Goal: Find specific page/section: Find specific page/section

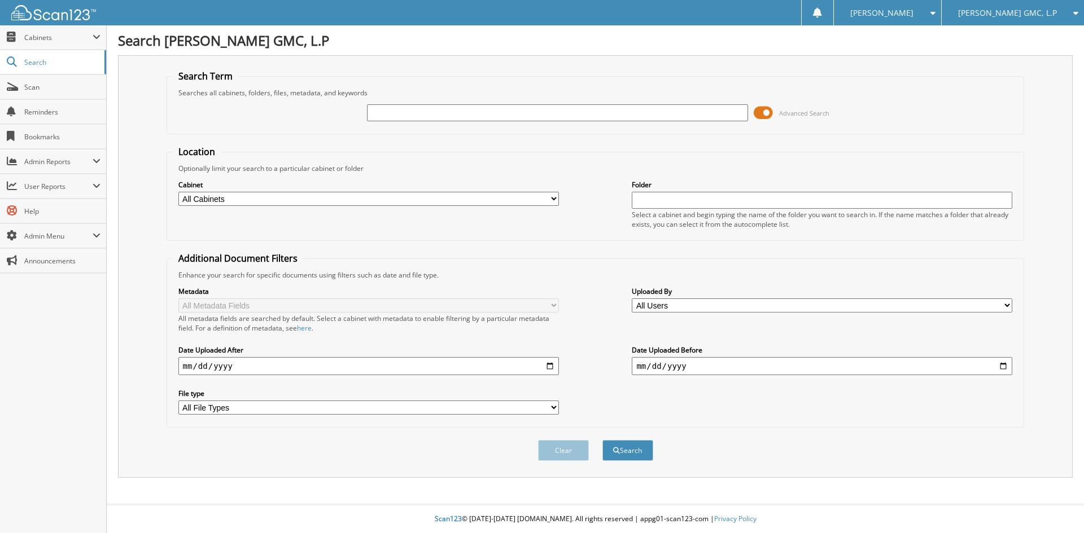
click at [400, 115] on input "text" at bounding box center [557, 112] width 380 height 17
type input "20979"
click at [602, 440] on button "Search" at bounding box center [627, 450] width 51 height 21
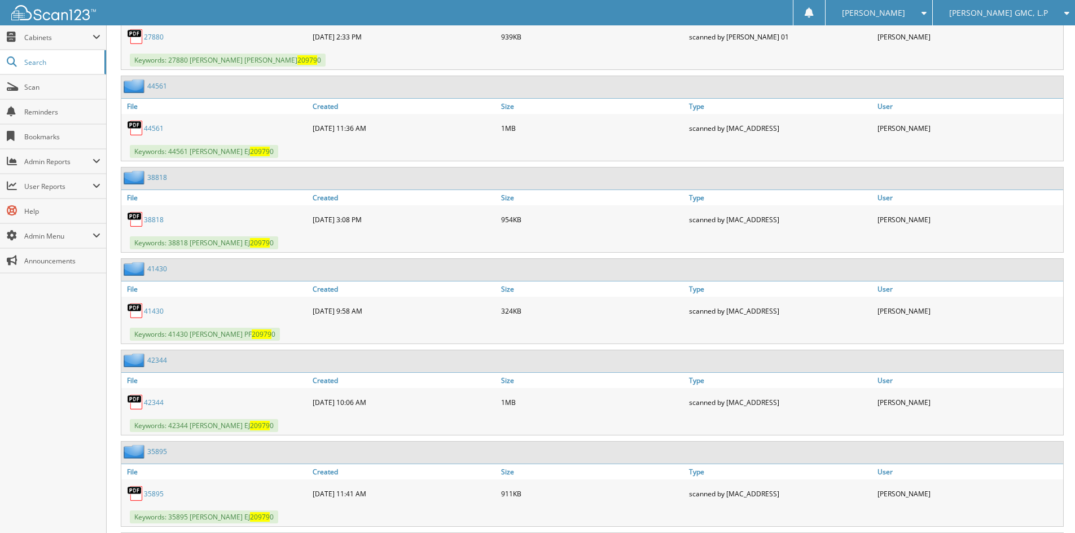
scroll to position [1919, 0]
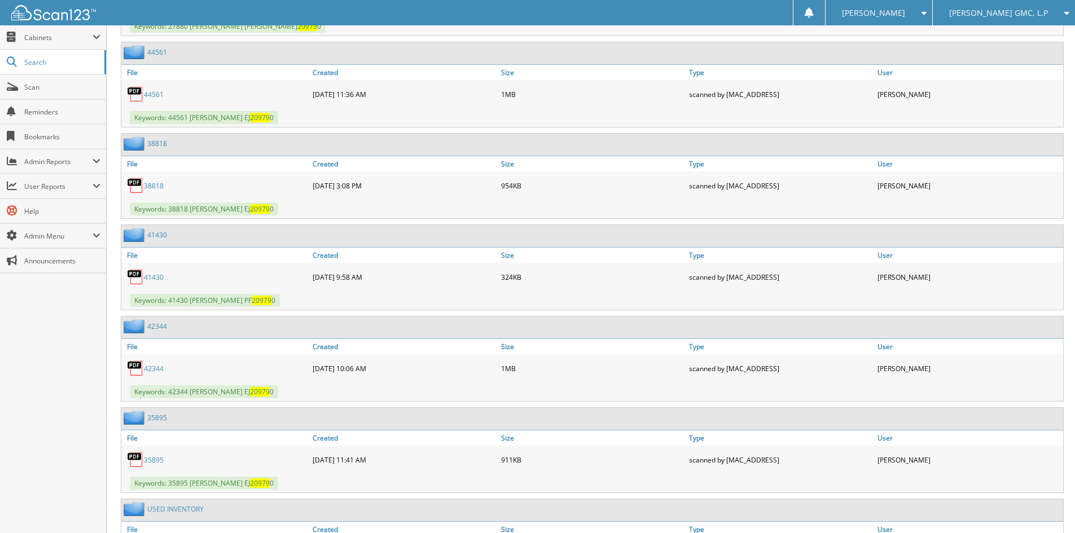
click at [1014, 15] on span "[PERSON_NAME] GMC, L.P" at bounding box center [998, 13] width 99 height 7
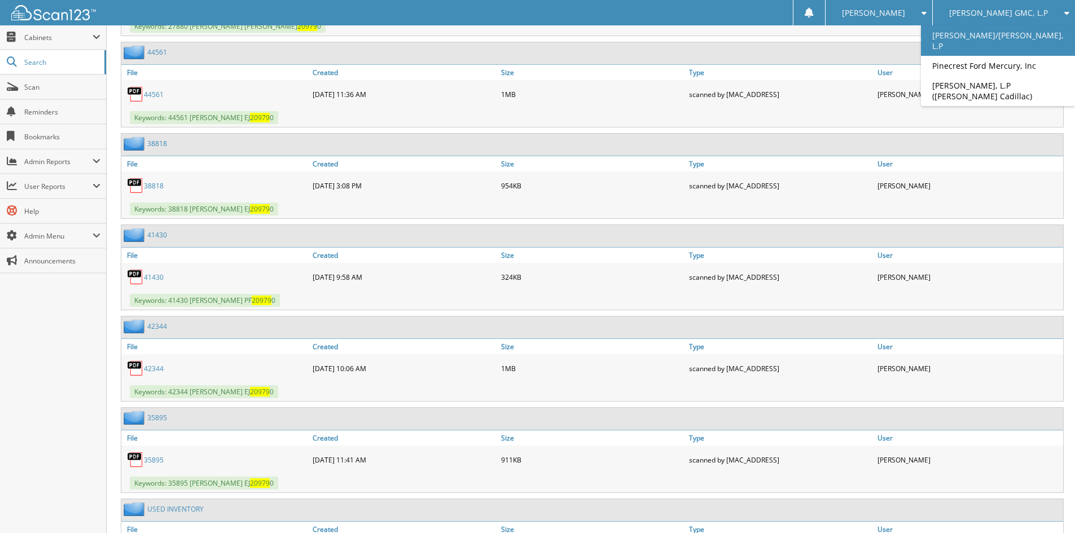
click at [994, 36] on link "[PERSON_NAME]/[PERSON_NAME], L.P" at bounding box center [998, 40] width 154 height 30
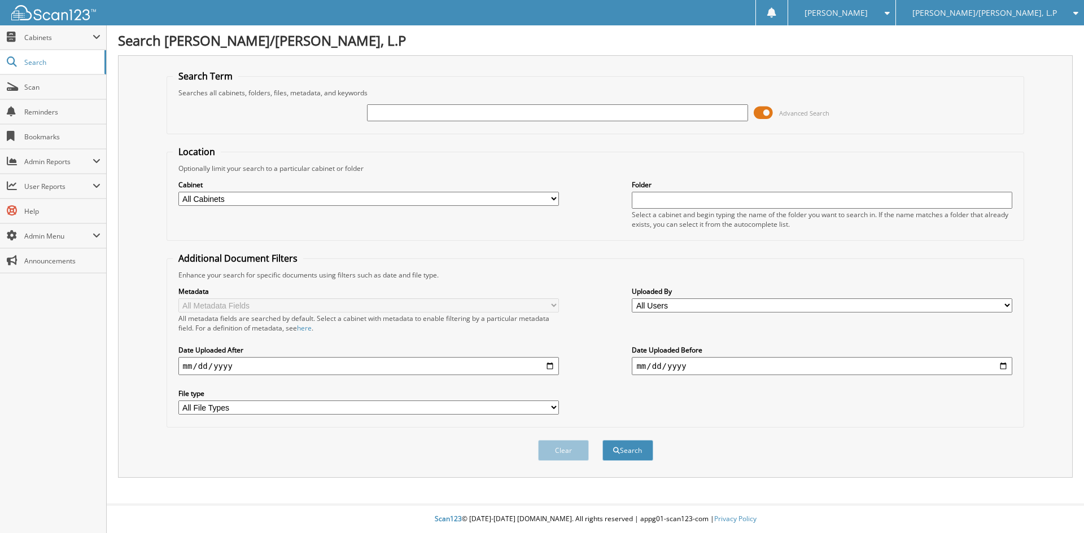
click at [400, 115] on input "text" at bounding box center [557, 112] width 380 height 17
type input "20979"
click at [602, 440] on button "Search" at bounding box center [627, 450] width 51 height 21
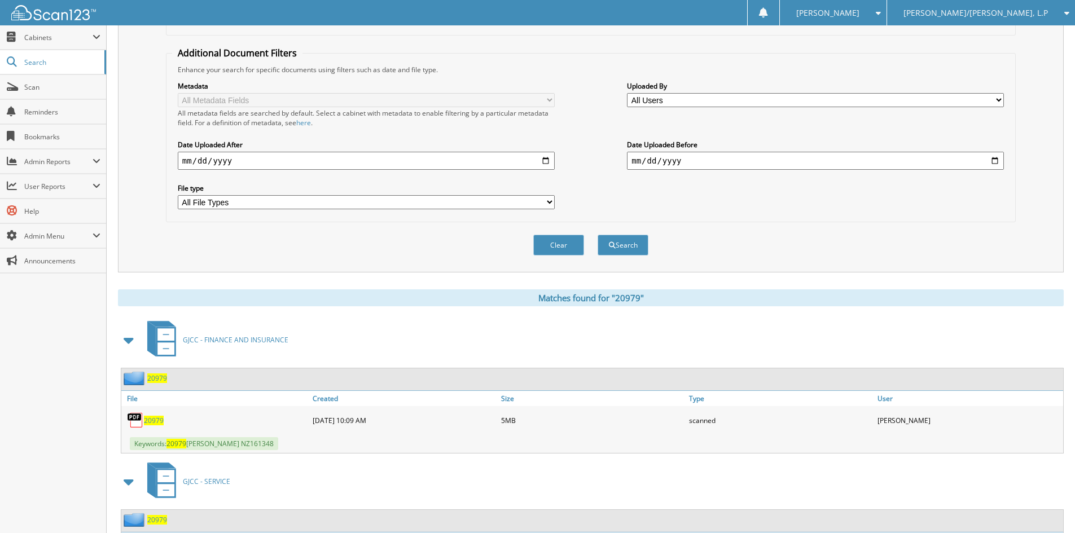
scroll to position [282, 0]
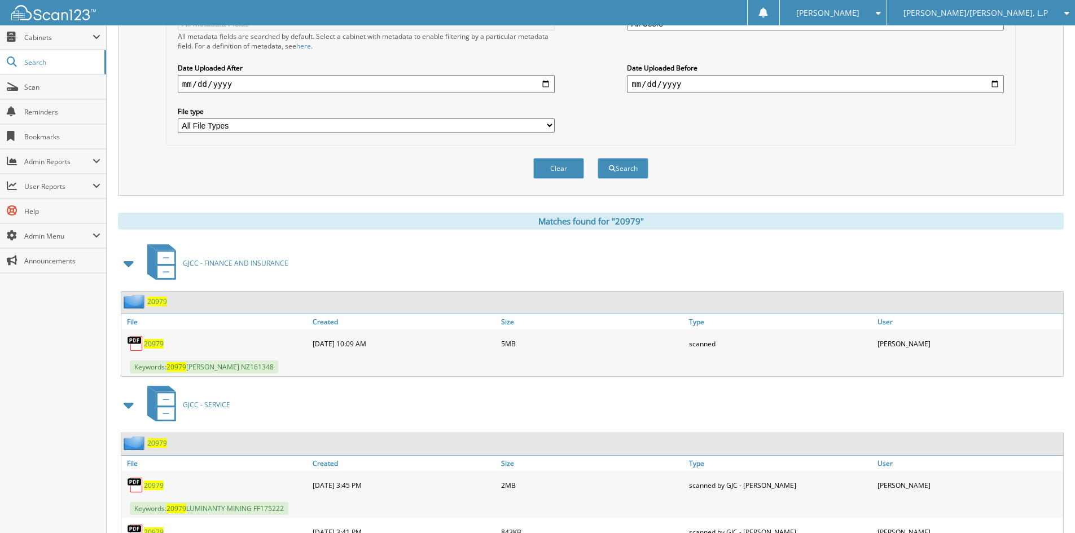
click at [154, 343] on span "20979" at bounding box center [154, 344] width 20 height 10
